Goal: Task Accomplishment & Management: Use online tool/utility

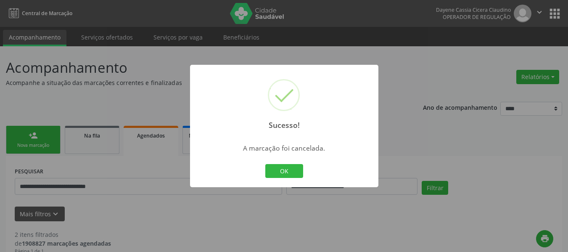
scroll to position [220, 0]
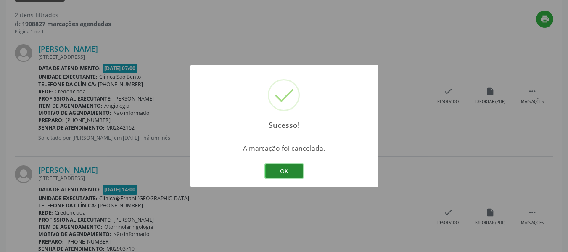
click at [282, 172] on button "OK" at bounding box center [284, 171] width 38 height 14
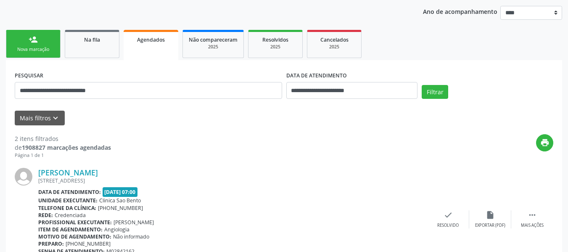
scroll to position [0, 0]
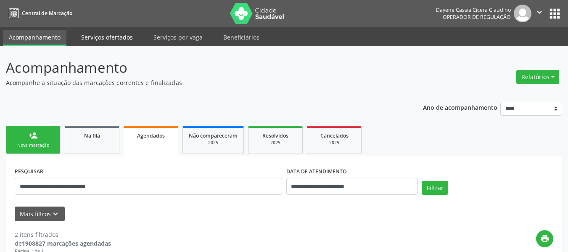
click at [107, 36] on link "Serviços ofertados" at bounding box center [107, 37] width 64 height 15
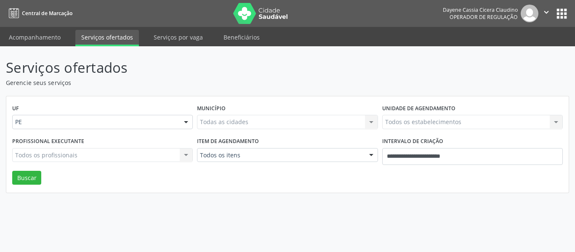
drag, startPoint x: 252, startPoint y: 157, endPoint x: 249, endPoint y: 133, distance: 24.6
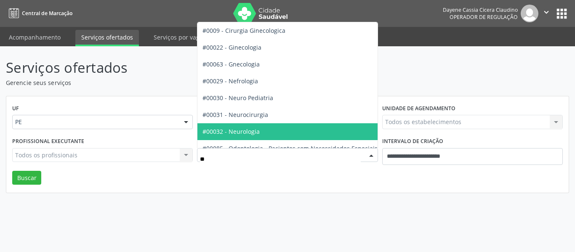
type input "***"
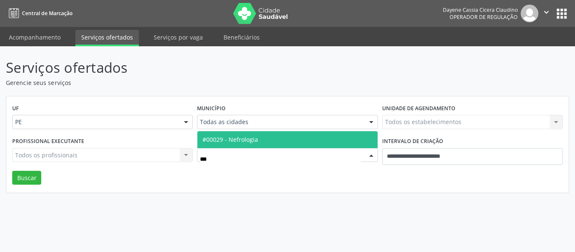
click at [247, 138] on span "#00029 - Nefrologia" at bounding box center [230, 139] width 56 height 8
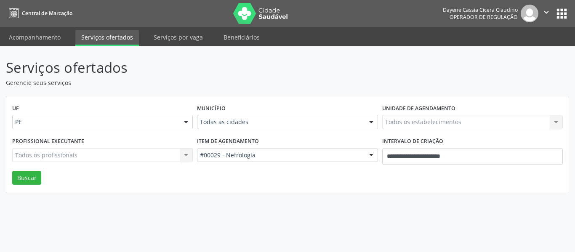
click at [247, 117] on div "Todas as cidades" at bounding box center [287, 122] width 180 height 14
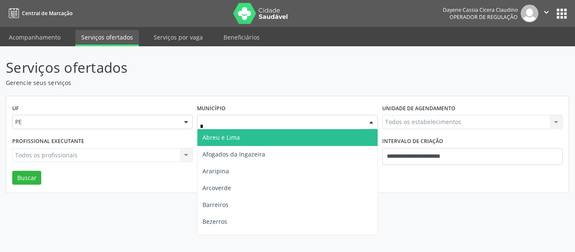
type input "**"
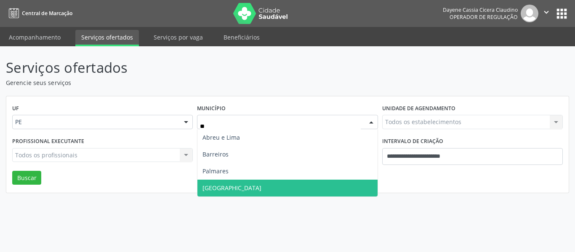
drag, startPoint x: 219, startPoint y: 190, endPoint x: 349, endPoint y: 159, distance: 133.3
click at [226, 188] on span "[GEOGRAPHIC_DATA]" at bounding box center [287, 188] width 180 height 17
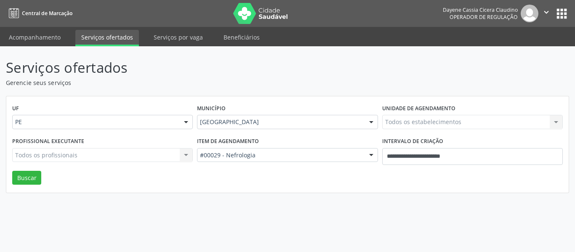
click at [426, 126] on div "Todos os estabelecimentos Todos os estabelecimentos Nenhum resultado encontrado…" at bounding box center [472, 122] width 180 height 14
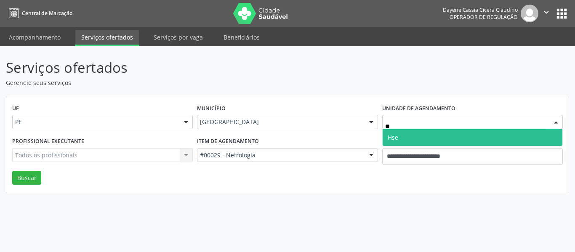
type input "***"
drag, startPoint x: 416, startPoint y: 132, endPoint x: 416, endPoint y: 143, distance: 10.9
click at [416, 134] on span "Hse" at bounding box center [472, 137] width 180 height 17
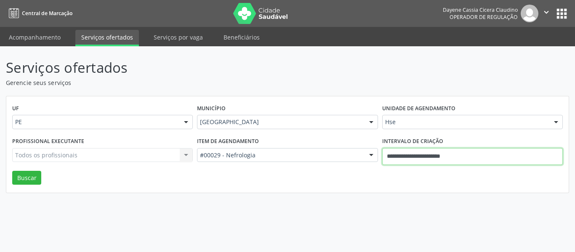
drag, startPoint x: 416, startPoint y: 143, endPoint x: 416, endPoint y: 154, distance: 11.4
click at [416, 154] on input "**********" at bounding box center [472, 156] width 180 height 17
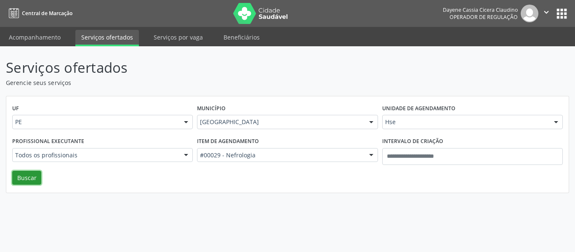
click at [32, 184] on button "Buscar" at bounding box center [26, 178] width 29 height 14
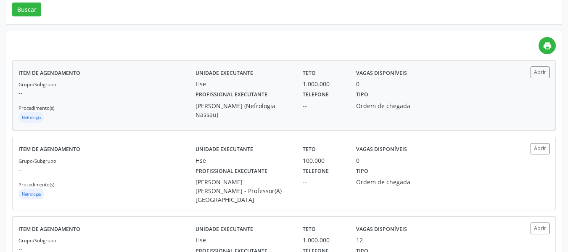
scroll to position [210, 0]
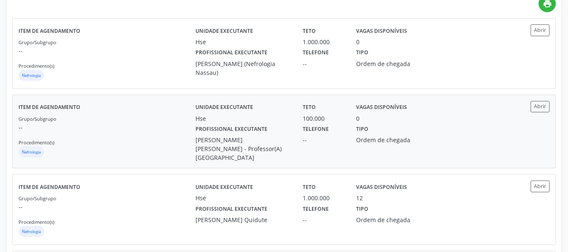
click at [255, 127] on label "Profissional executante" at bounding box center [232, 129] width 72 height 13
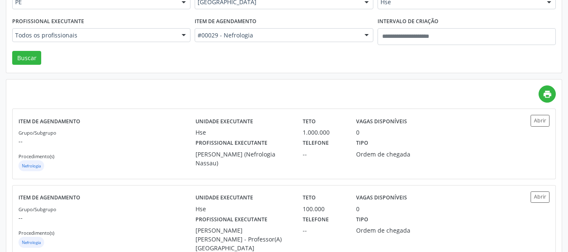
scroll to position [0, 0]
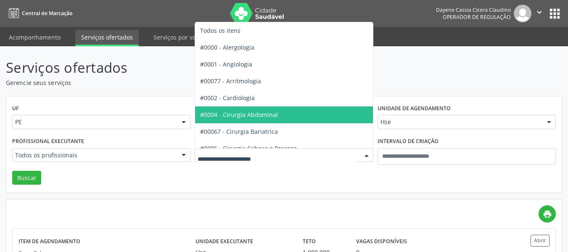
drag, startPoint x: 219, startPoint y: 150, endPoint x: 217, endPoint y: 143, distance: 7.1
click at [218, 148] on div "Todos os itens #0000 - Alergologia #0001 - Angiologia #00077 - Arritmologia #00…" at bounding box center [284, 155] width 178 height 14
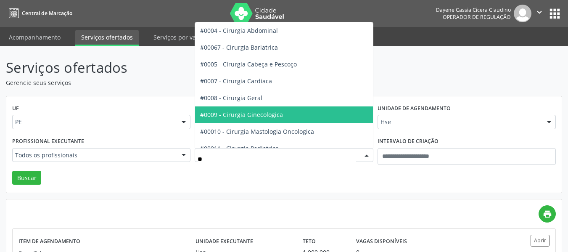
type input "***"
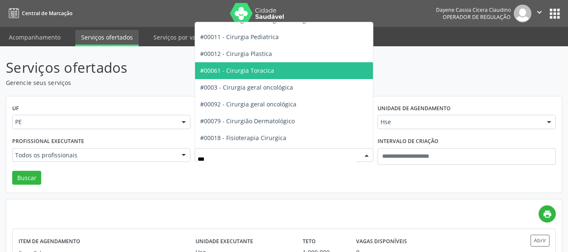
scroll to position [126, 0]
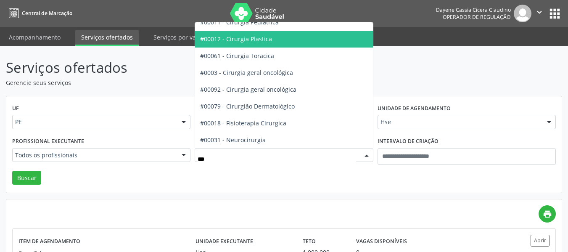
click at [262, 37] on span "#00012 - Cirurgia Plastica" at bounding box center [236, 39] width 72 height 8
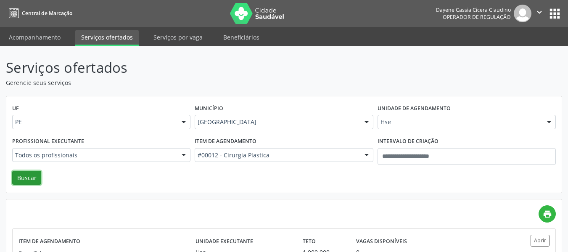
click at [33, 171] on button "Buscar" at bounding box center [26, 178] width 29 height 14
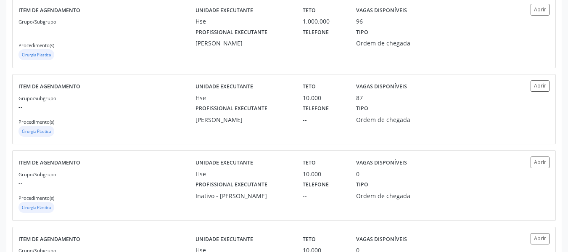
scroll to position [463, 0]
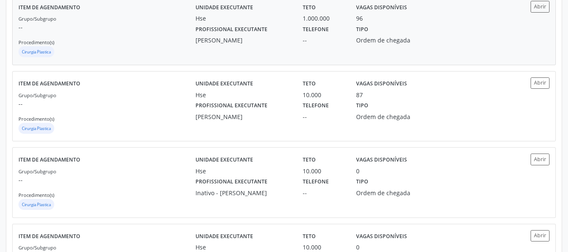
click at [260, 48] on div "Unidade executante Hse Teto 1.000.000 Vagas disponíveis 96 Profissional executa…" at bounding box center [351, 30] width 310 height 58
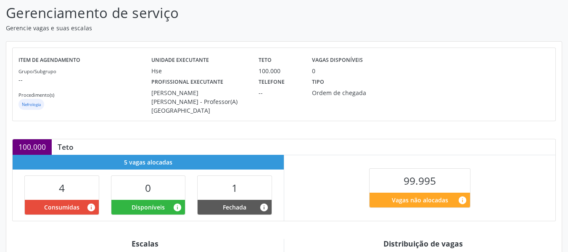
scroll to position [126, 0]
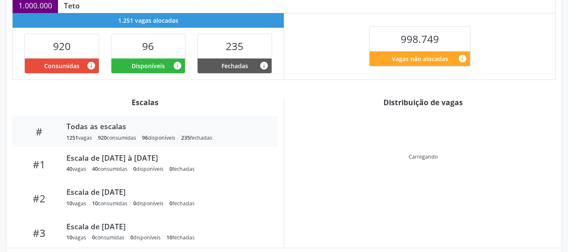
scroll to position [193, 0]
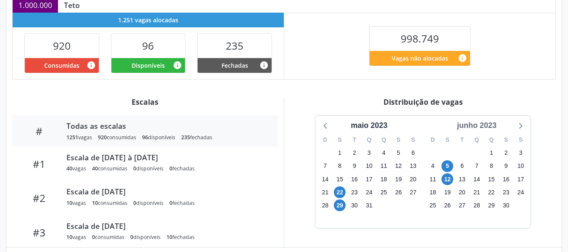
drag, startPoint x: 478, startPoint y: 123, endPoint x: 491, endPoint y: 130, distance: 15.4
click at [478, 122] on div "junho 2023" at bounding box center [477, 125] width 46 height 11
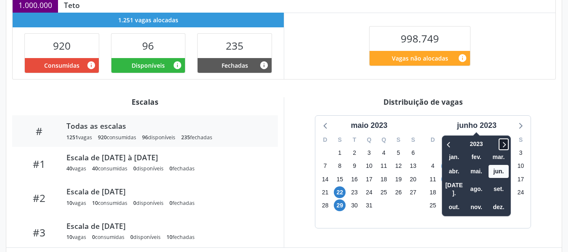
click at [502, 143] on icon at bounding box center [504, 144] width 8 height 10
click at [471, 183] on span "ago." at bounding box center [477, 189] width 20 height 13
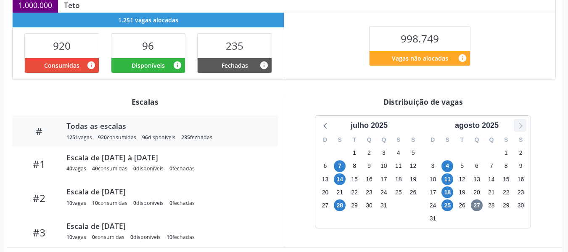
click at [521, 126] on icon at bounding box center [520, 125] width 11 height 11
